Goal: Task Accomplishment & Management: Use online tool/utility

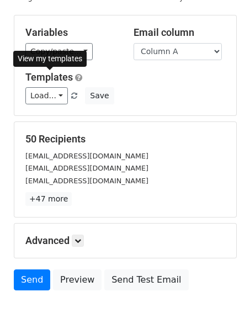
scroll to position [95, 0]
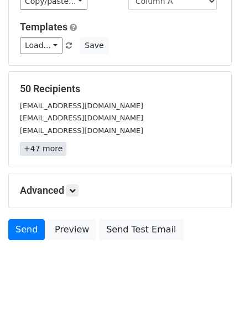
click at [41, 149] on link "+47 more" at bounding box center [43, 149] width 46 height 14
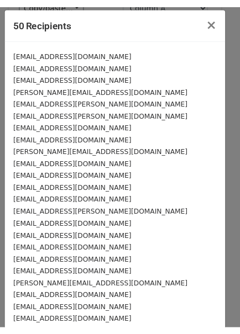
scroll to position [0, 0]
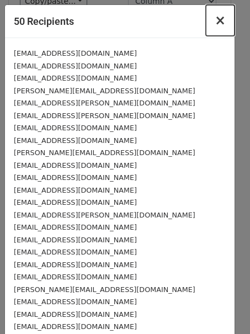
drag, startPoint x: 209, startPoint y: 24, endPoint x: 202, endPoint y: 29, distance: 9.1
click at [215, 24] on span "×" at bounding box center [220, 20] width 11 height 15
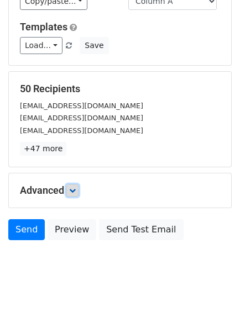
click at [78, 186] on link at bounding box center [72, 191] width 12 height 12
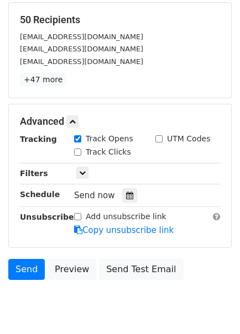
scroll to position [203, 0]
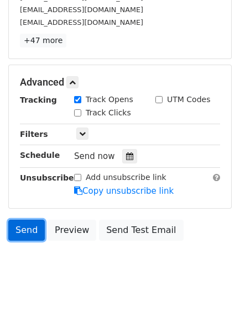
click at [32, 229] on link "Send" at bounding box center [26, 230] width 36 height 21
